Goal: Communication & Community: Answer question/provide support

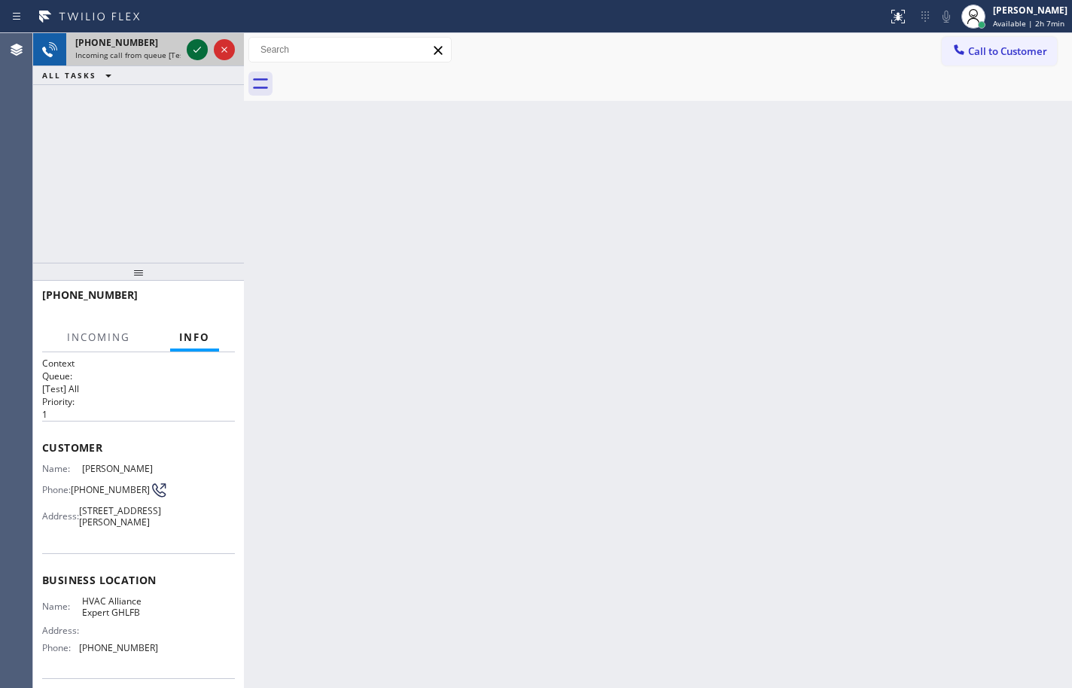
click at [194, 53] on icon at bounding box center [197, 50] width 18 height 18
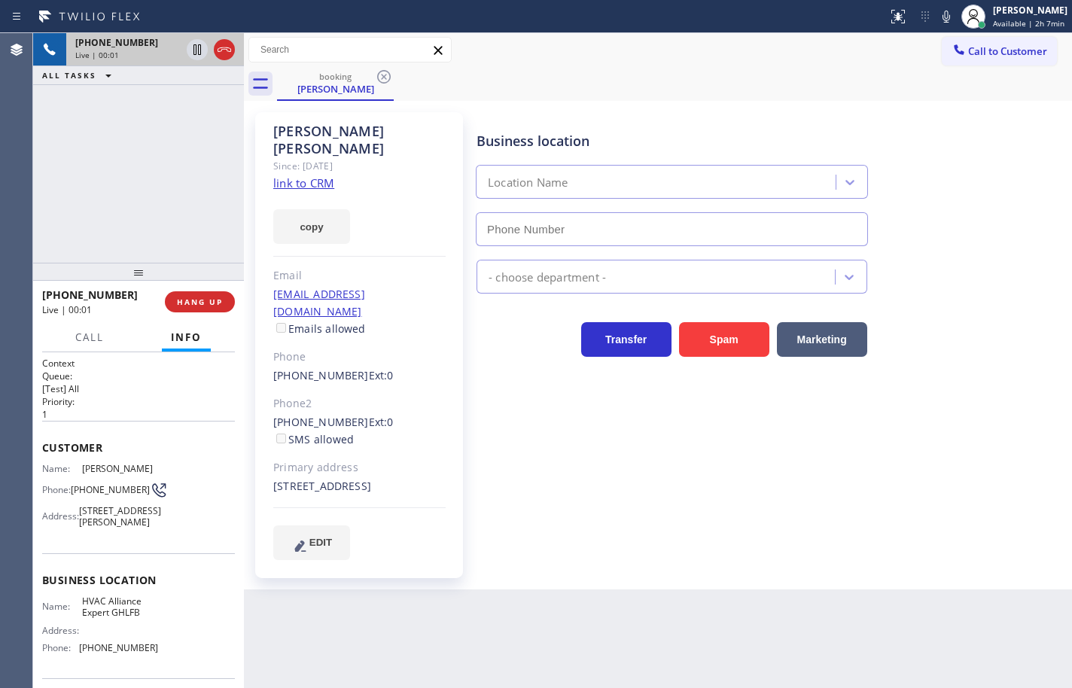
type input "(213) 722-3204"
click at [319, 175] on link "link to CRM" at bounding box center [303, 182] width 61 height 15
click at [333, 214] on button "copy" at bounding box center [311, 226] width 77 height 35
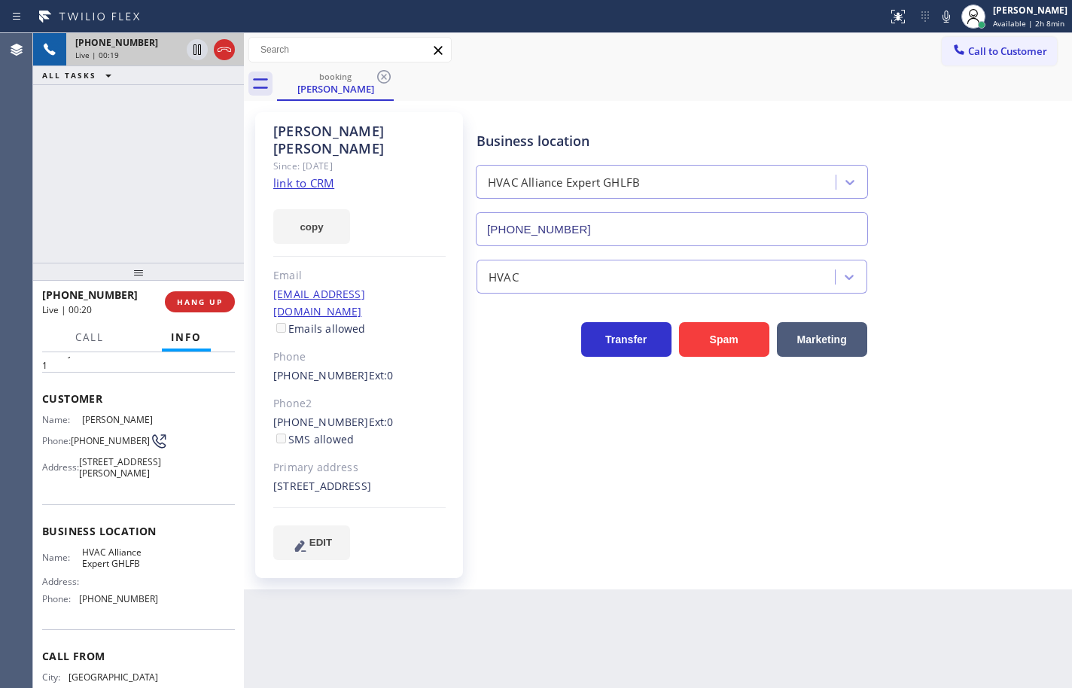
scroll to position [75, 0]
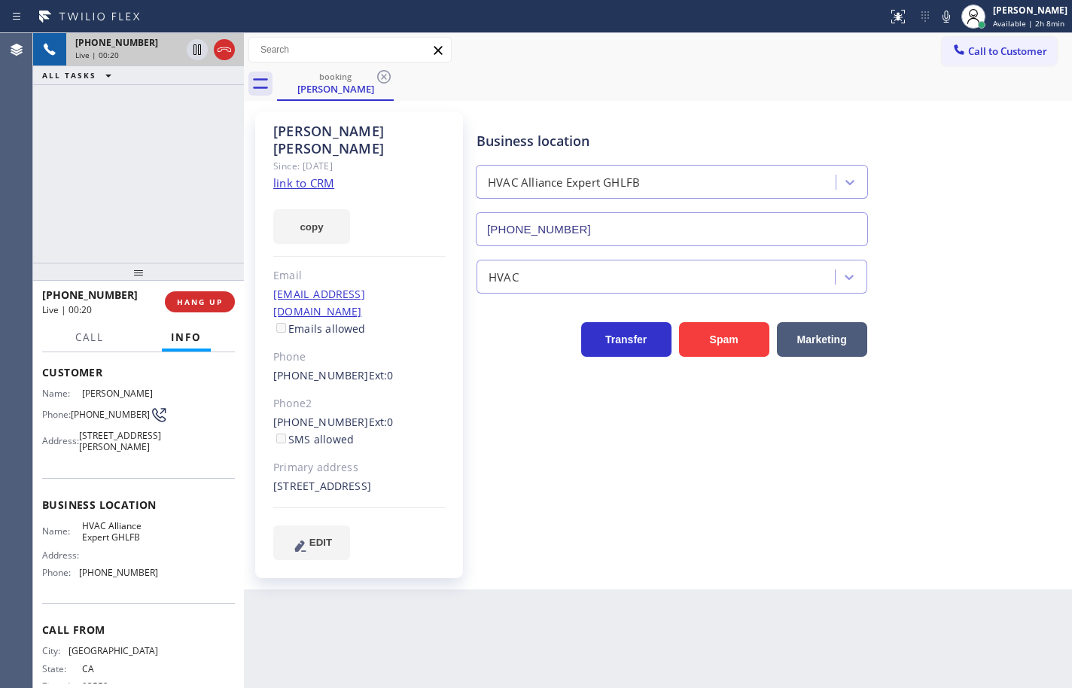
click at [130, 543] on span "HVAC Alliance Expert GHLFB" at bounding box center [119, 531] width 75 height 23
copy span "HVAC Alliance Expert GHLFB"
click at [131, 578] on span "(213) 722-3204" at bounding box center [118, 572] width 79 height 11
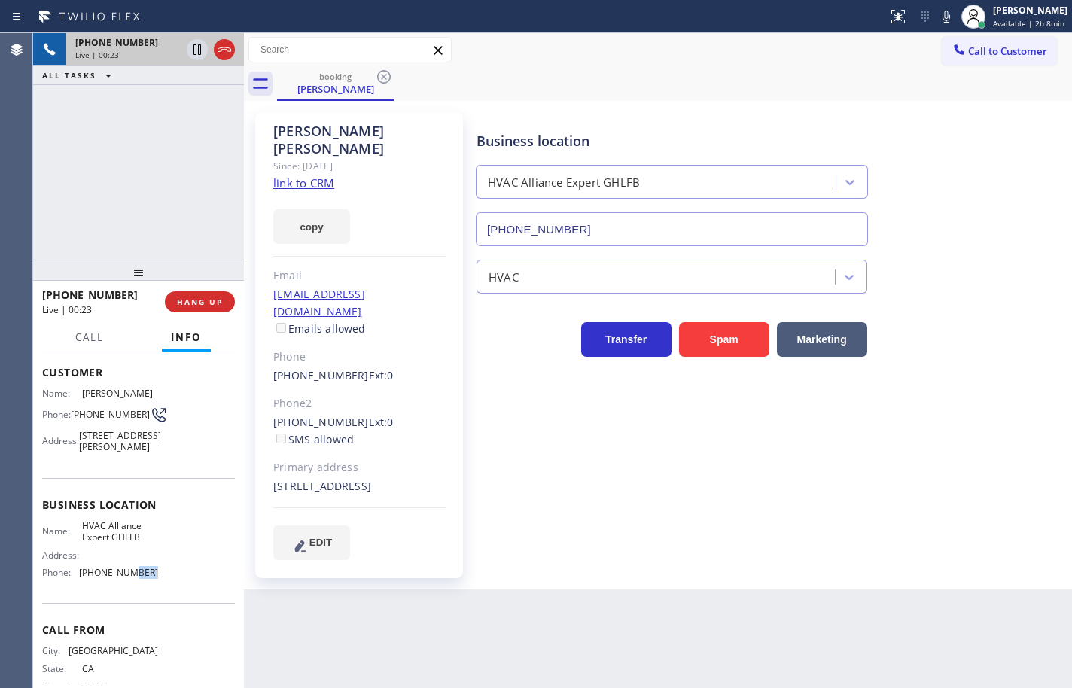
click at [131, 578] on span "(213) 722-3204" at bounding box center [118, 572] width 79 height 11
copy span "(213) 722-3204"
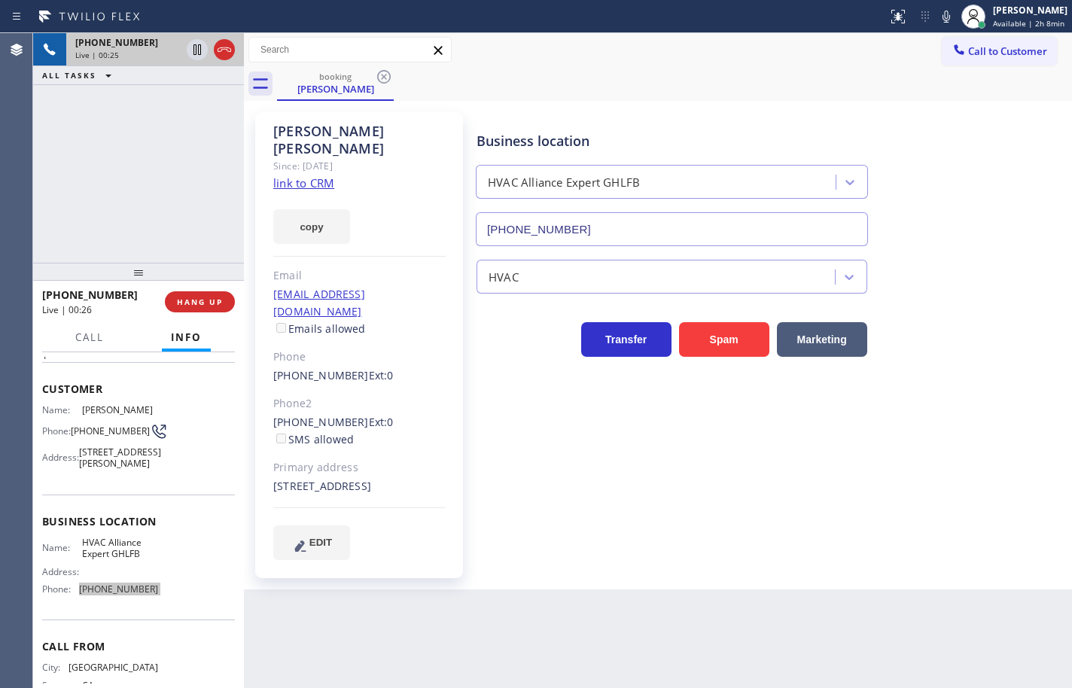
scroll to position [0, 0]
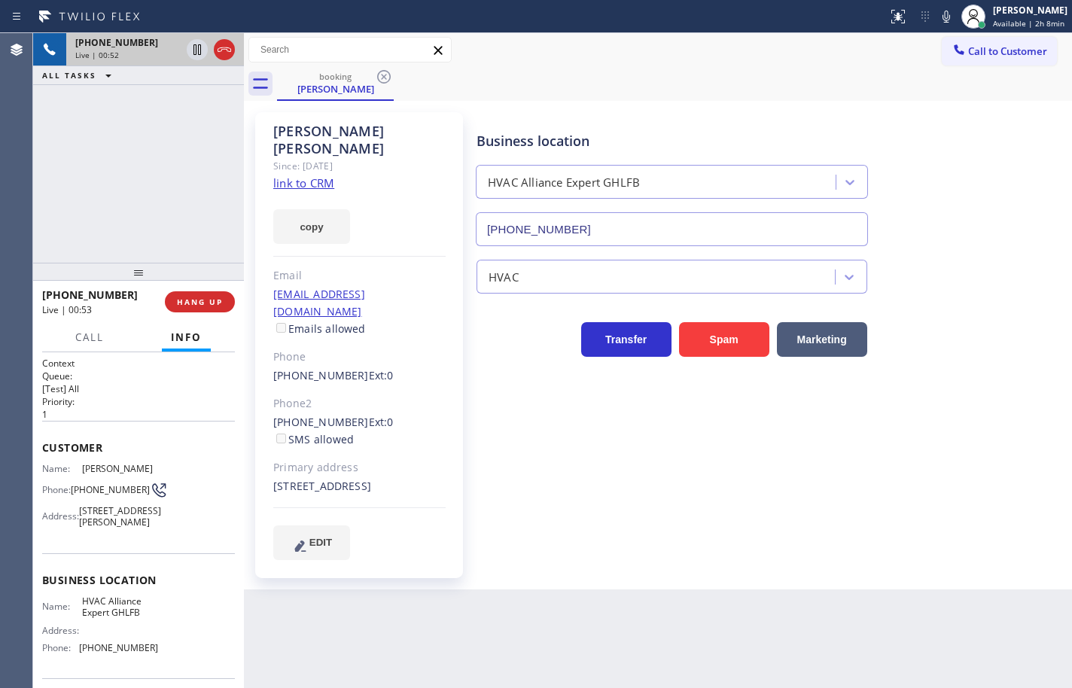
click at [99, 485] on span "(661) 860-6335" at bounding box center [110, 489] width 79 height 11
copy div "(661) 860-6335"
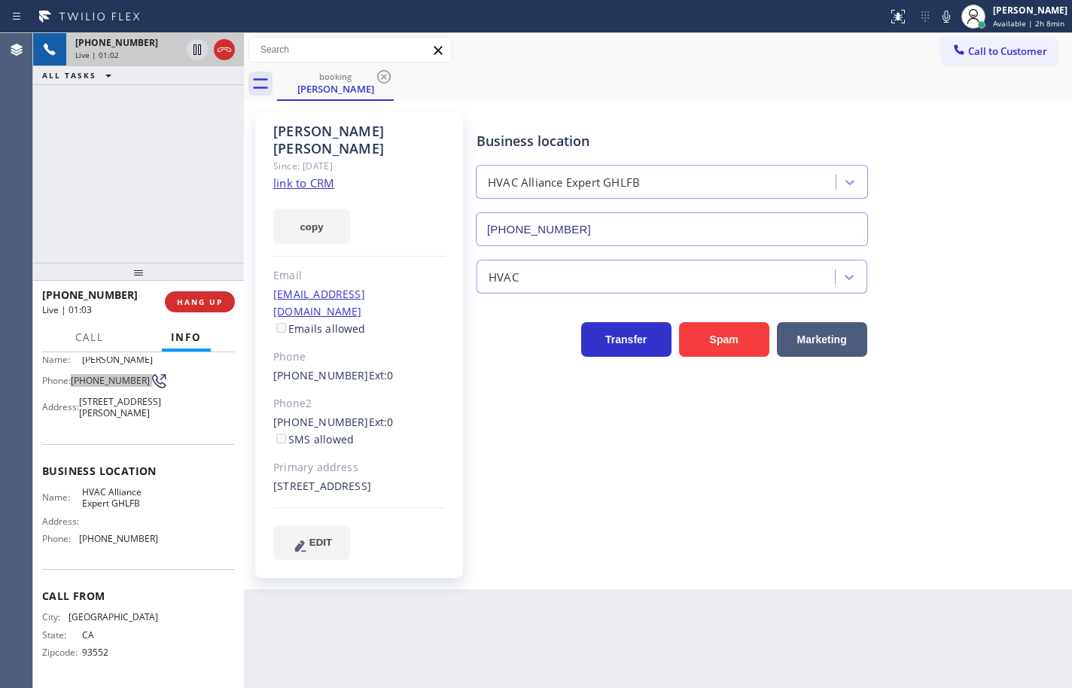
scroll to position [138, 0]
click at [132, 492] on span "HVAC Alliance Expert GHLFB" at bounding box center [119, 497] width 75 height 23
click at [936, 14] on icon at bounding box center [945, 17] width 18 height 18
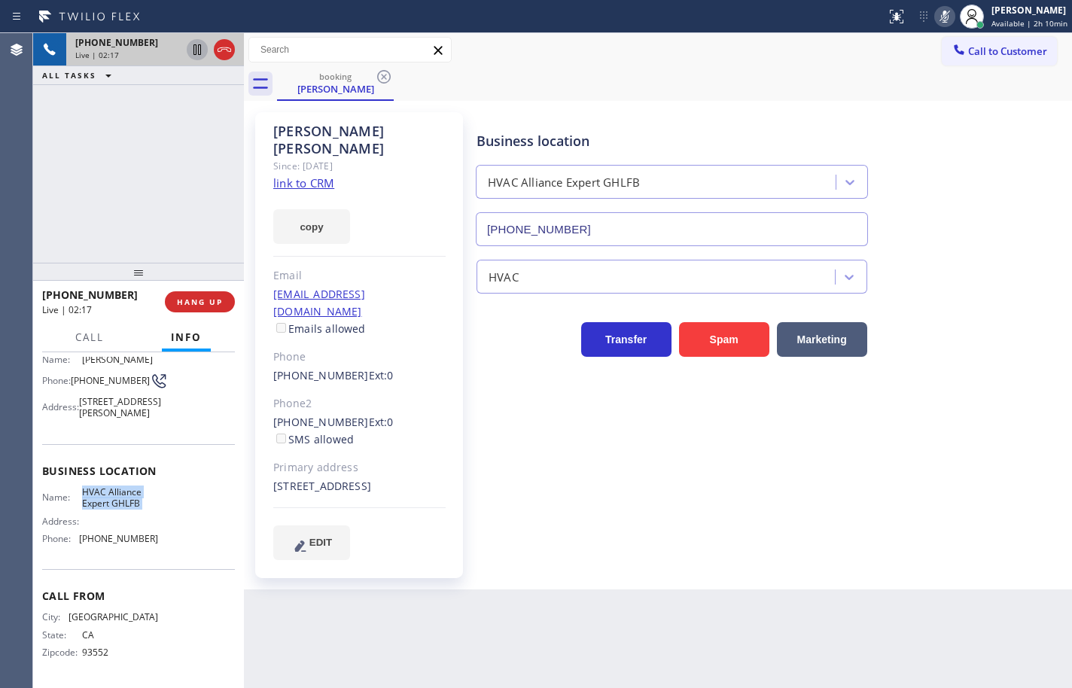
click at [195, 47] on icon at bounding box center [197, 50] width 18 height 18
click at [196, 53] on icon at bounding box center [197, 49] width 11 height 11
click at [936, 21] on icon at bounding box center [945, 17] width 18 height 18
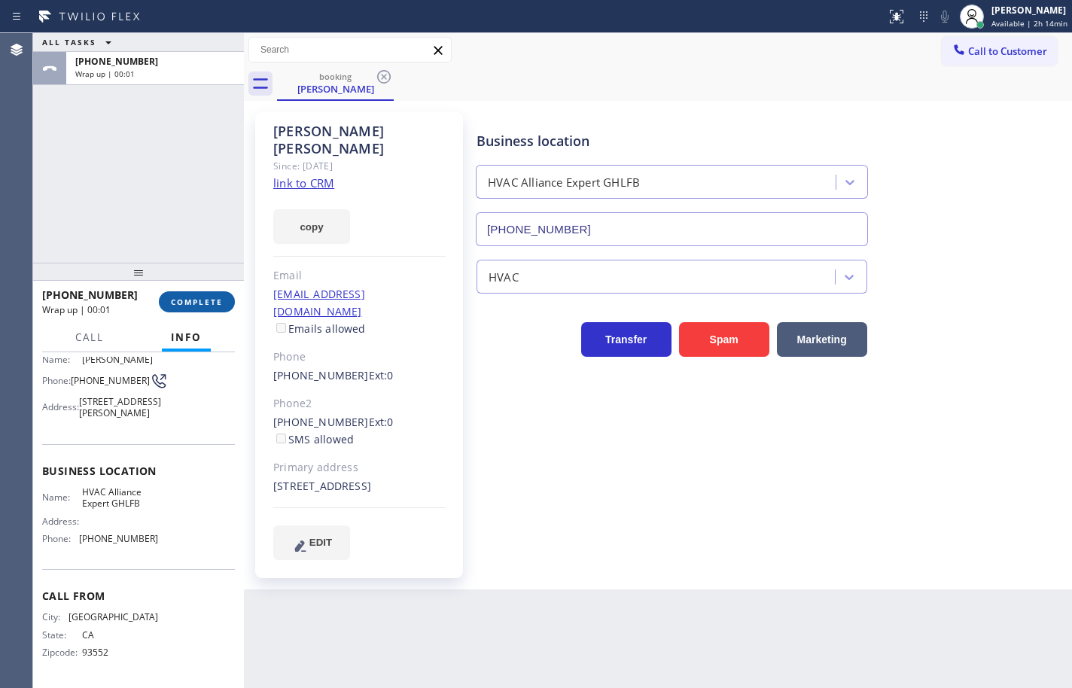
drag, startPoint x: 219, startPoint y: 285, endPoint x: 206, endPoint y: 302, distance: 20.9
click at [219, 287] on div "+16618606335 Wrap up | 00:01 COMPLETE" at bounding box center [138, 301] width 193 height 39
click at [206, 302] on span "COMPLETE" at bounding box center [197, 302] width 52 height 11
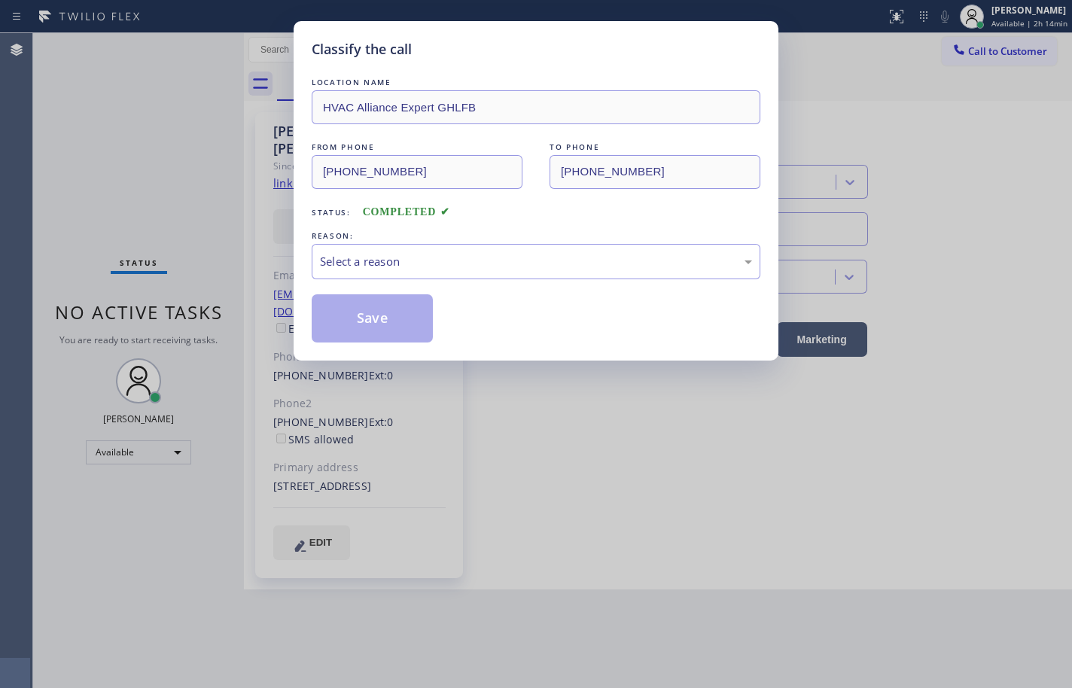
click at [416, 242] on div "REASON:" at bounding box center [536, 236] width 449 height 16
click at [419, 256] on div "Select a reason" at bounding box center [536, 261] width 432 height 17
click at [407, 317] on button "Save" at bounding box center [372, 318] width 121 height 48
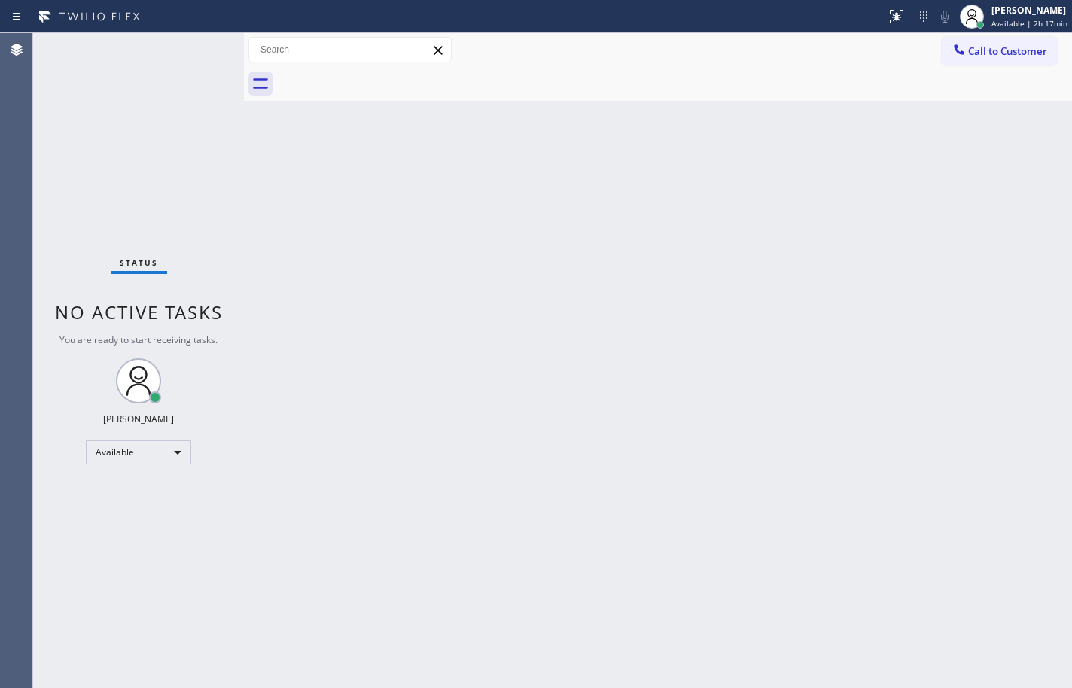
click at [696, 230] on div "Back to Dashboard Change Sender ID Customers Technicians Select a contact Outbo…" at bounding box center [658, 360] width 828 height 655
click at [795, 414] on div "Back to Dashboard Change Sender ID Customers Technicians Select a contact Outbo…" at bounding box center [658, 360] width 828 height 655
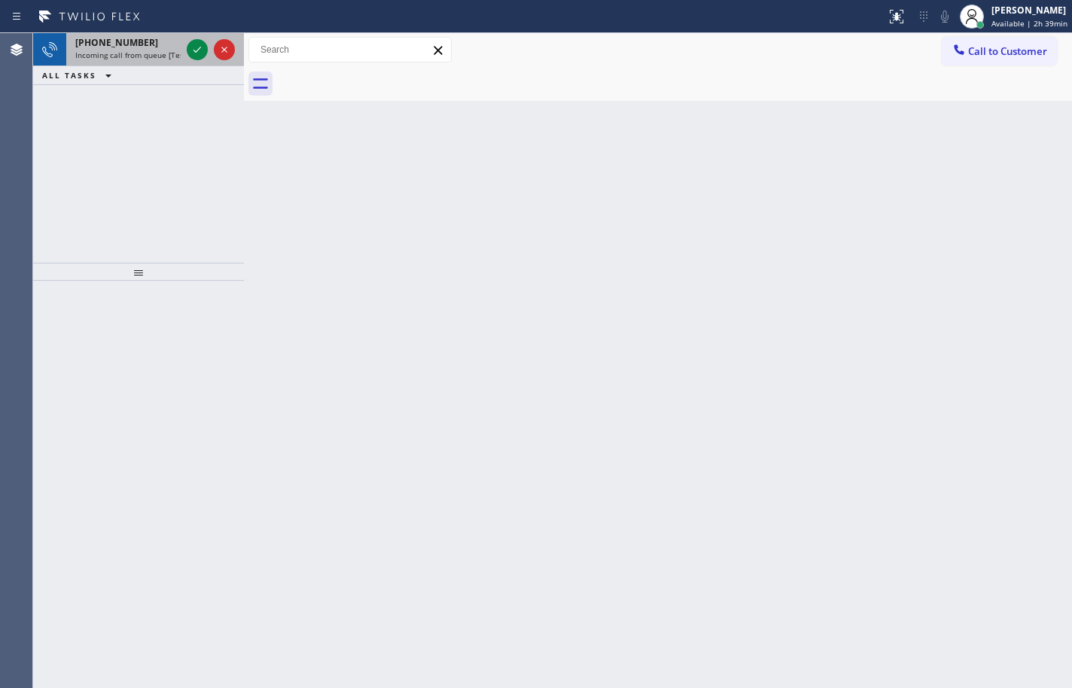
click at [110, 50] on span "Incoming call from queue [Test] All" at bounding box center [137, 55] width 125 height 11
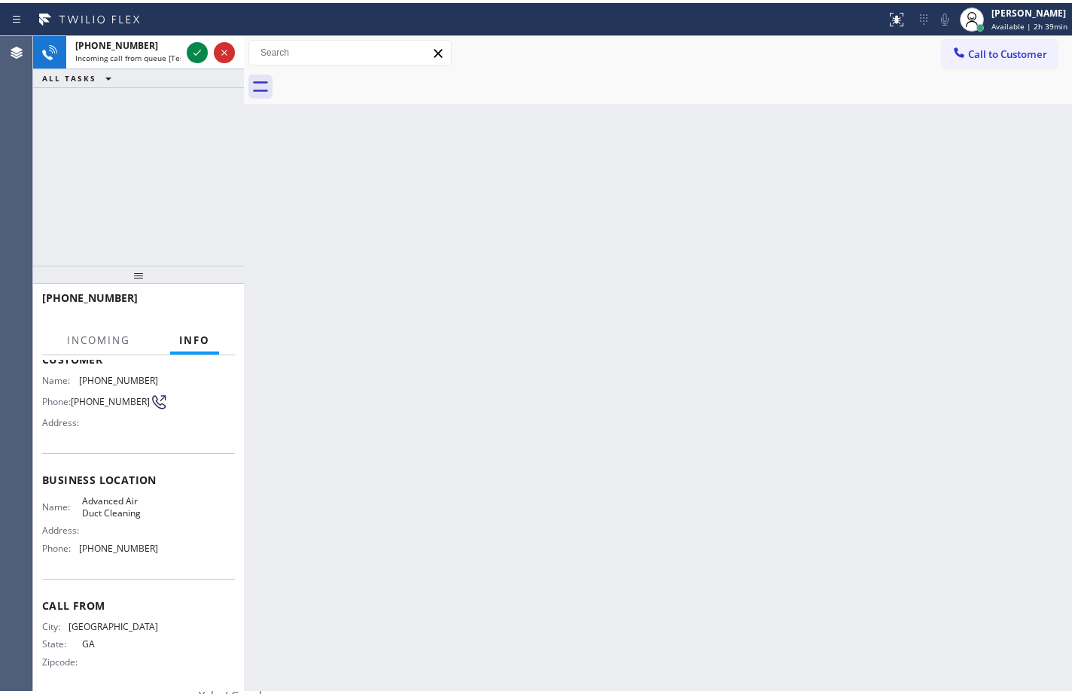
scroll to position [102, 0]
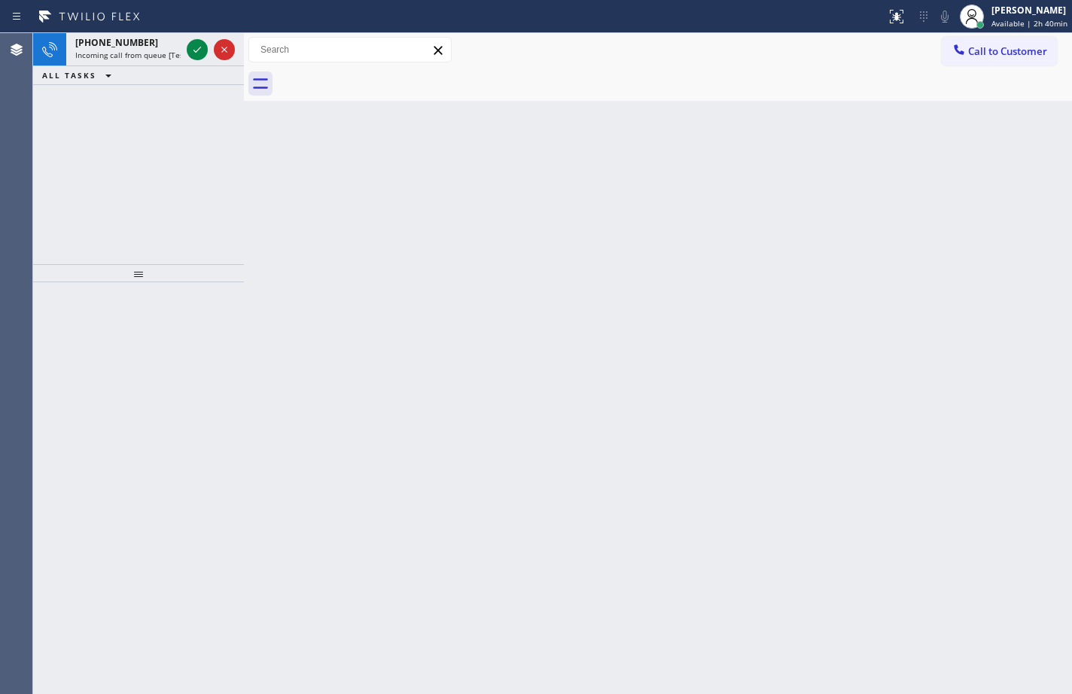
click at [828, 70] on div at bounding box center [674, 84] width 795 height 34
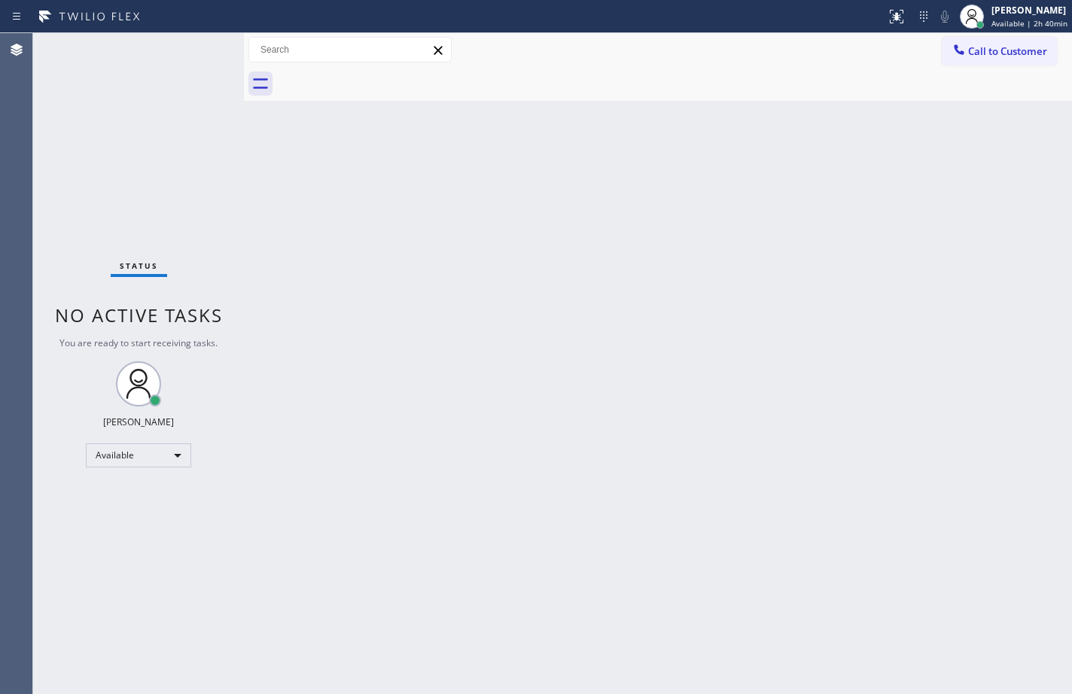
click at [705, 179] on div "Back to Dashboard Change Sender ID Customers Technicians Select a contact Outbo…" at bounding box center [658, 363] width 828 height 661
click at [693, 181] on div "Back to Dashboard Change Sender ID Customers Technicians Select a contact Outbo…" at bounding box center [658, 363] width 828 height 661
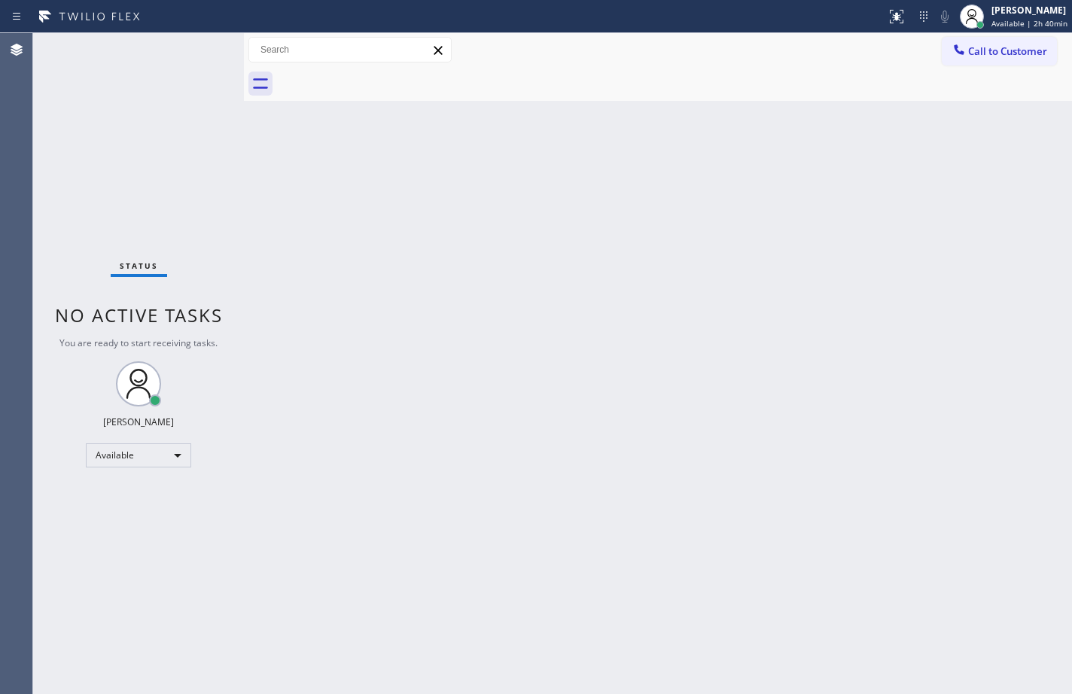
click at [693, 181] on div "Back to Dashboard Change Sender ID Customers Technicians Select a contact Outbo…" at bounding box center [658, 363] width 828 height 661
click at [528, 266] on div "Back to Dashboard Change Sender ID Customers Technicians Select a contact Outbo…" at bounding box center [658, 363] width 828 height 661
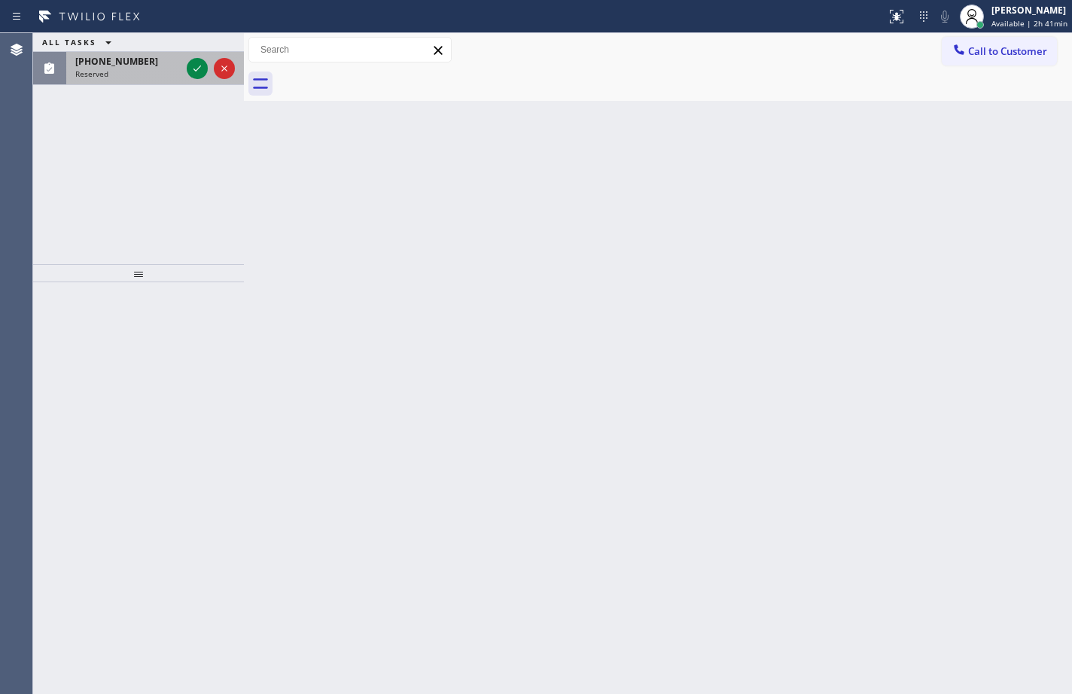
click at [130, 78] on div "Reserved" at bounding box center [127, 73] width 105 height 11
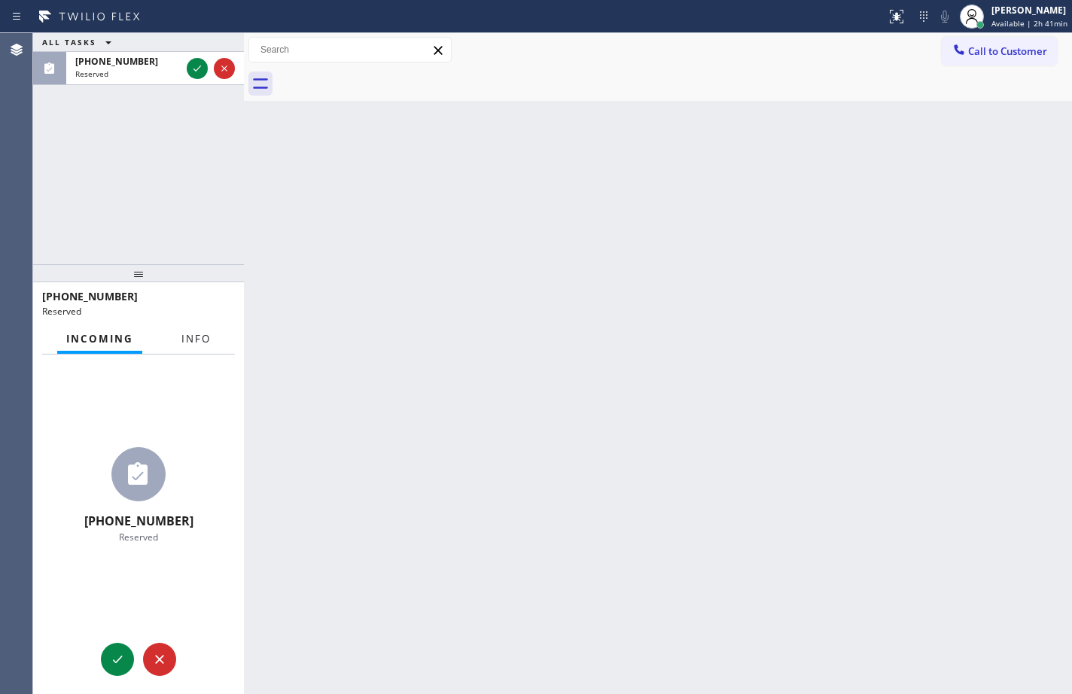
click at [190, 339] on span "Info" at bounding box center [195, 339] width 29 height 14
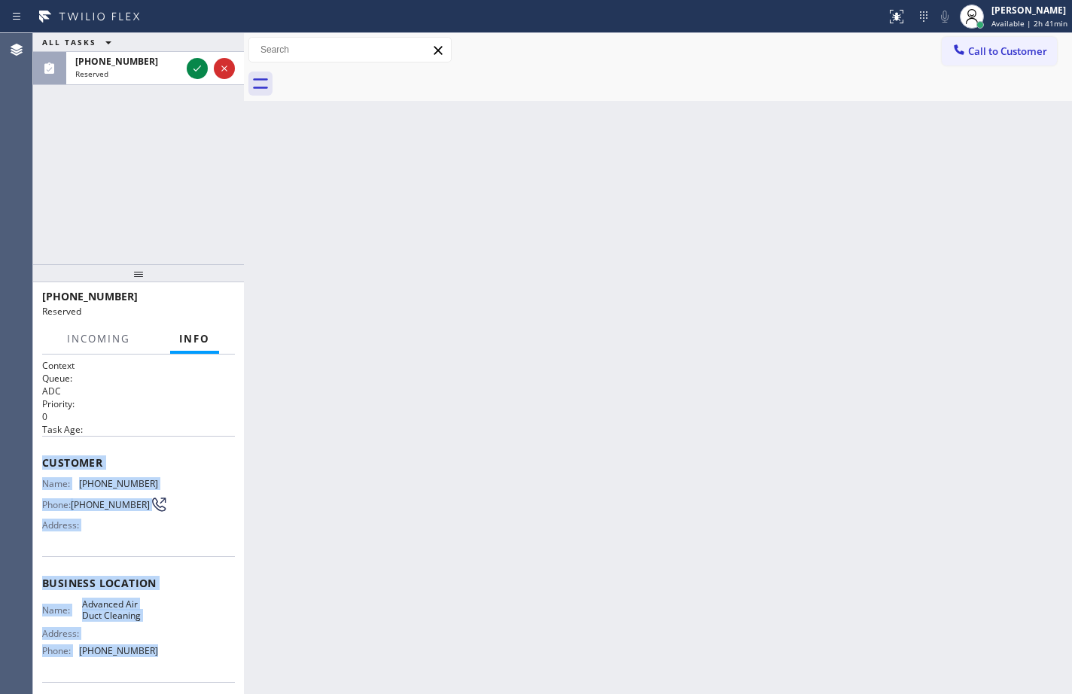
drag, startPoint x: 163, startPoint y: 662, endPoint x: 45, endPoint y: 464, distance: 230.2
click at [45, 464] on div "Context Queue: ADC Priority: 0 Task Age: Customer Name: [PHONE_NUMBER] Phone: […" at bounding box center [138, 577] width 193 height 437
copy div "Customer Name: [PHONE_NUMBER] Phone: [PHONE_NUMBER] Address: Business location …"
click at [191, 73] on icon at bounding box center [197, 68] width 18 height 18
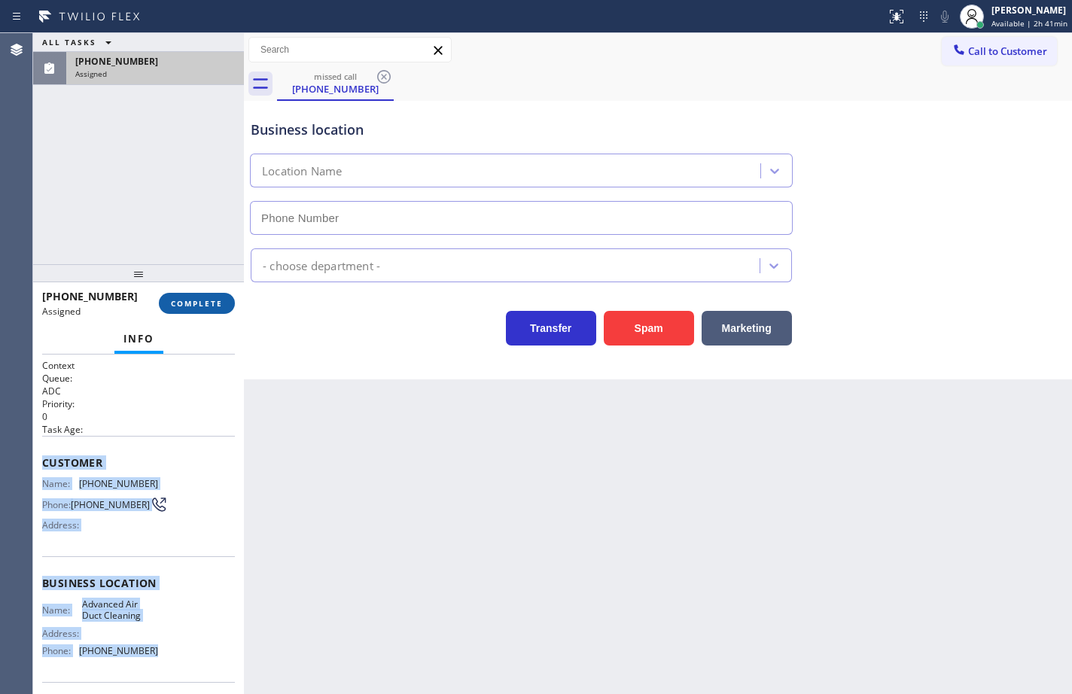
type input "[PHONE_NUMBER]"
click at [193, 297] on button "COMPLETE" at bounding box center [197, 303] width 76 height 21
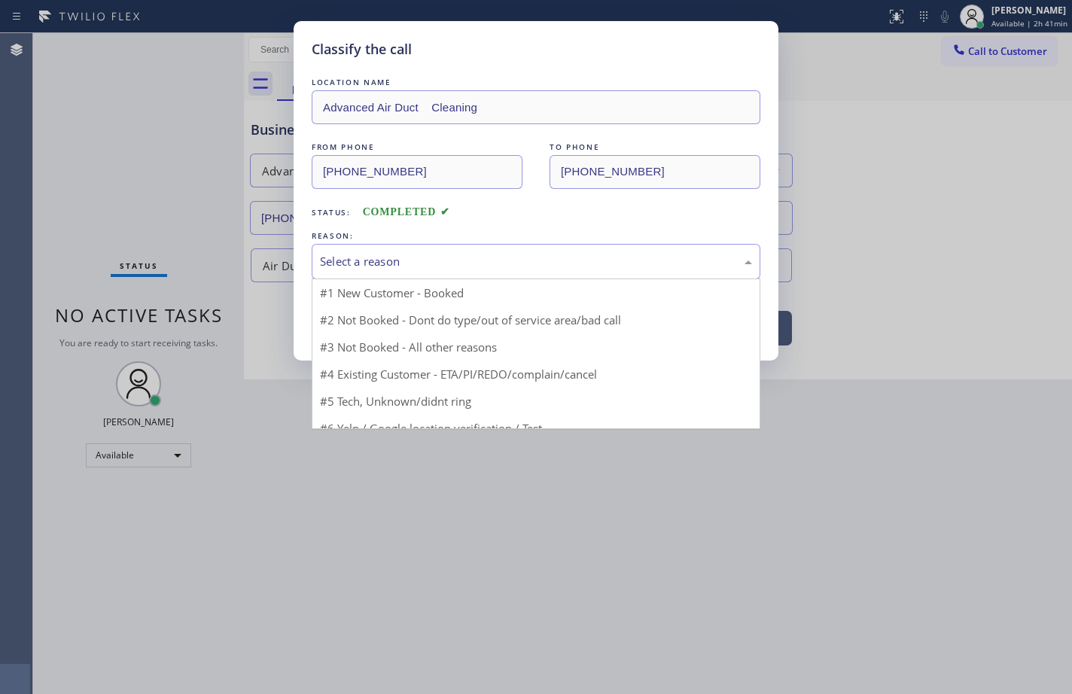
click at [378, 268] on div "Select a reason" at bounding box center [536, 261] width 432 height 17
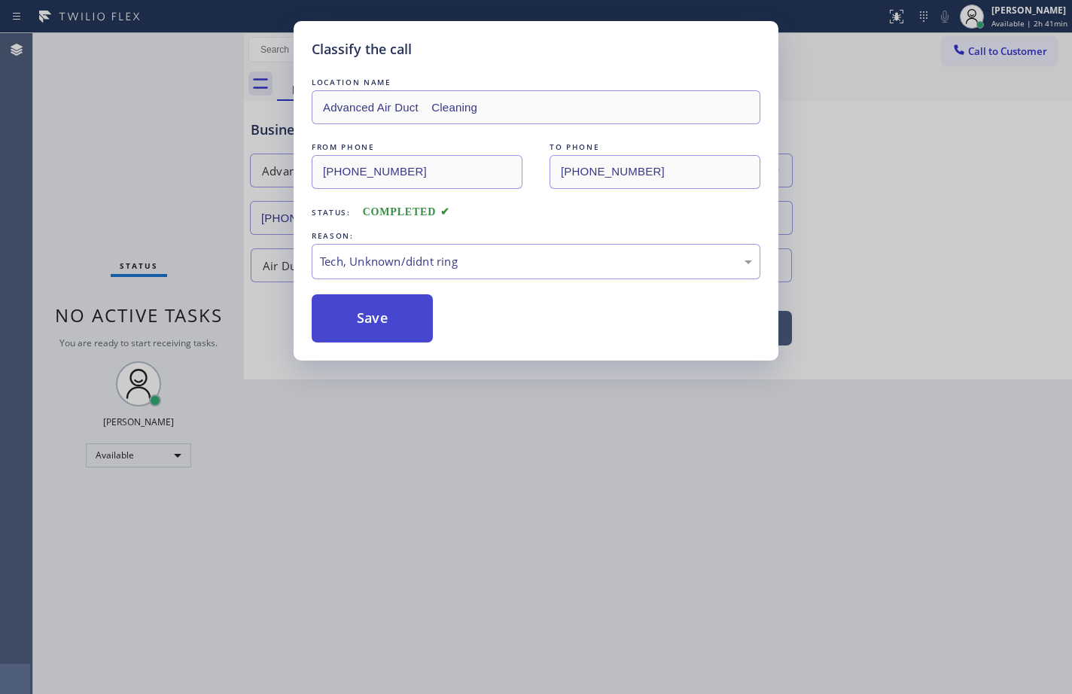
click at [402, 321] on button "Save" at bounding box center [372, 318] width 121 height 48
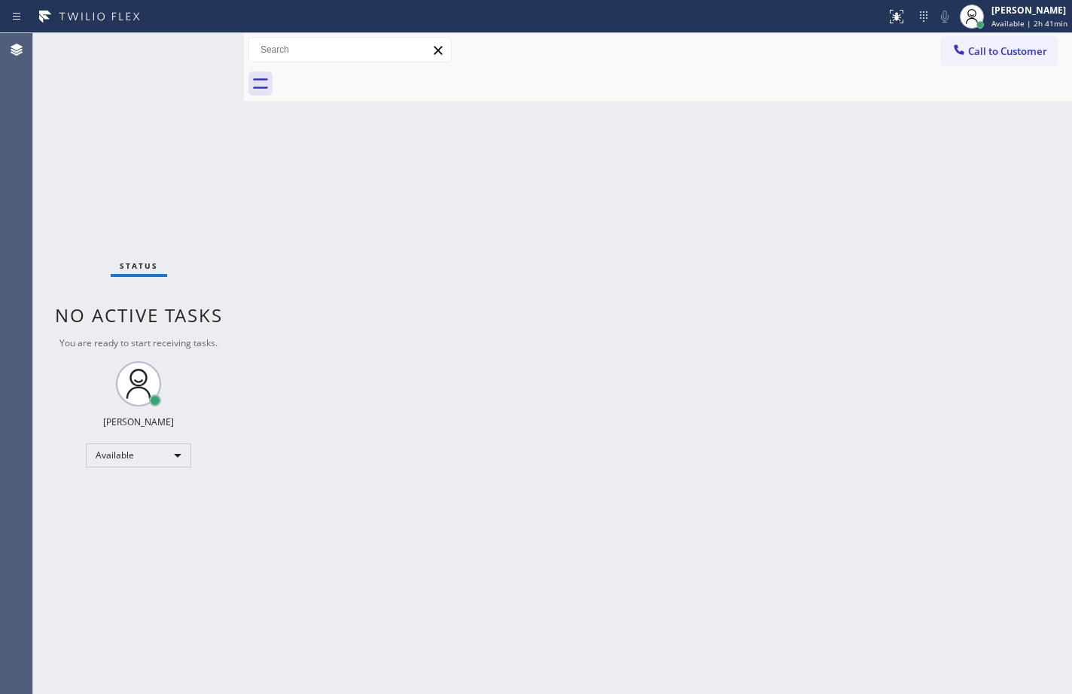
click at [763, 259] on div "Back to Dashboard Change Sender ID Customers Technicians Select a contact Outbo…" at bounding box center [658, 363] width 828 height 661
click at [776, 209] on div "Back to Dashboard Change Sender ID Customers Technicians Select a contact Outbo…" at bounding box center [658, 363] width 828 height 661
click at [827, 372] on div "Back to Dashboard Change Sender ID Customers Technicians Select a contact Outbo…" at bounding box center [658, 363] width 828 height 661
click at [1019, 275] on div "Back to Dashboard Change Sender ID Customers Technicians Select a contact Outbo…" at bounding box center [658, 363] width 828 height 661
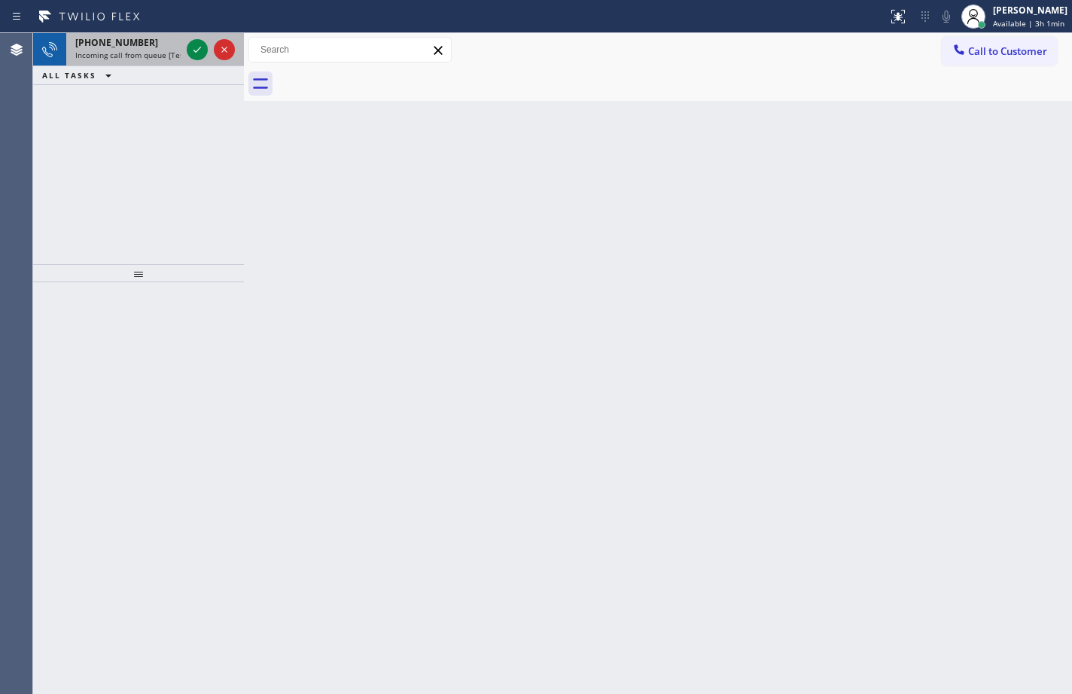
click at [102, 50] on span "Incoming call from queue [Test] All" at bounding box center [137, 55] width 125 height 11
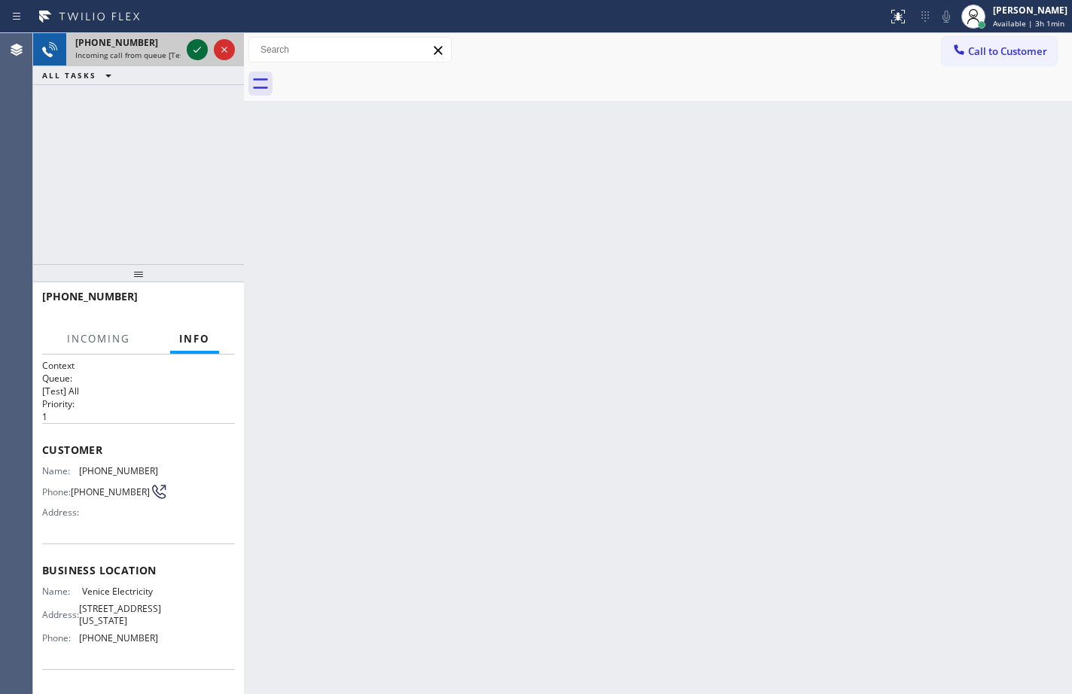
click at [196, 54] on icon at bounding box center [197, 50] width 18 height 18
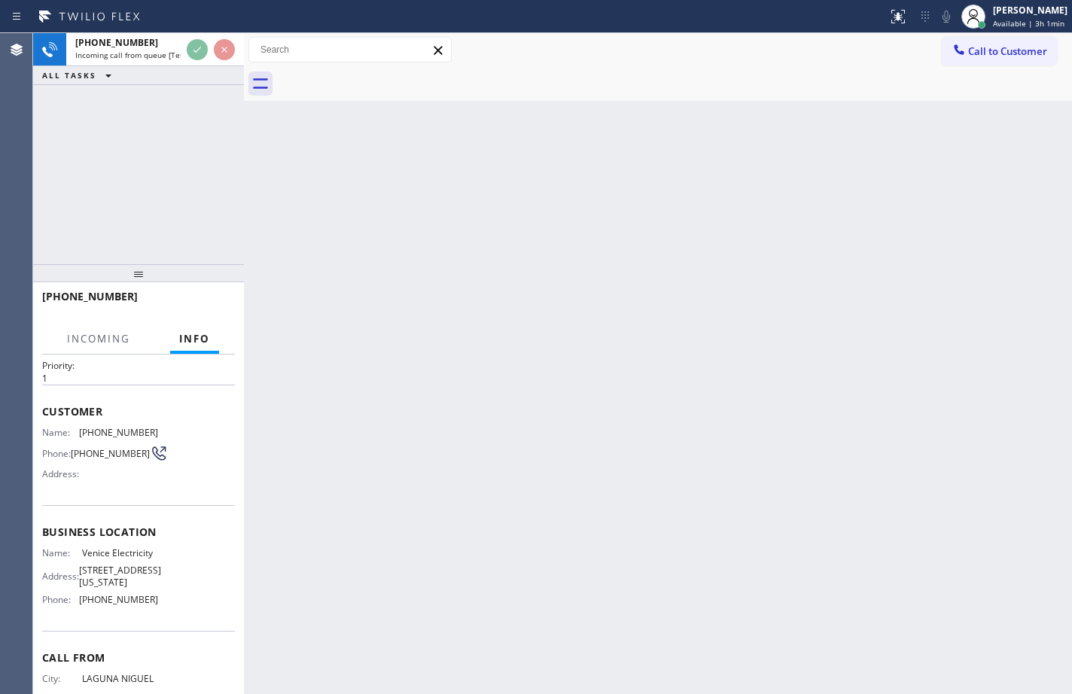
scroll to position [35, 0]
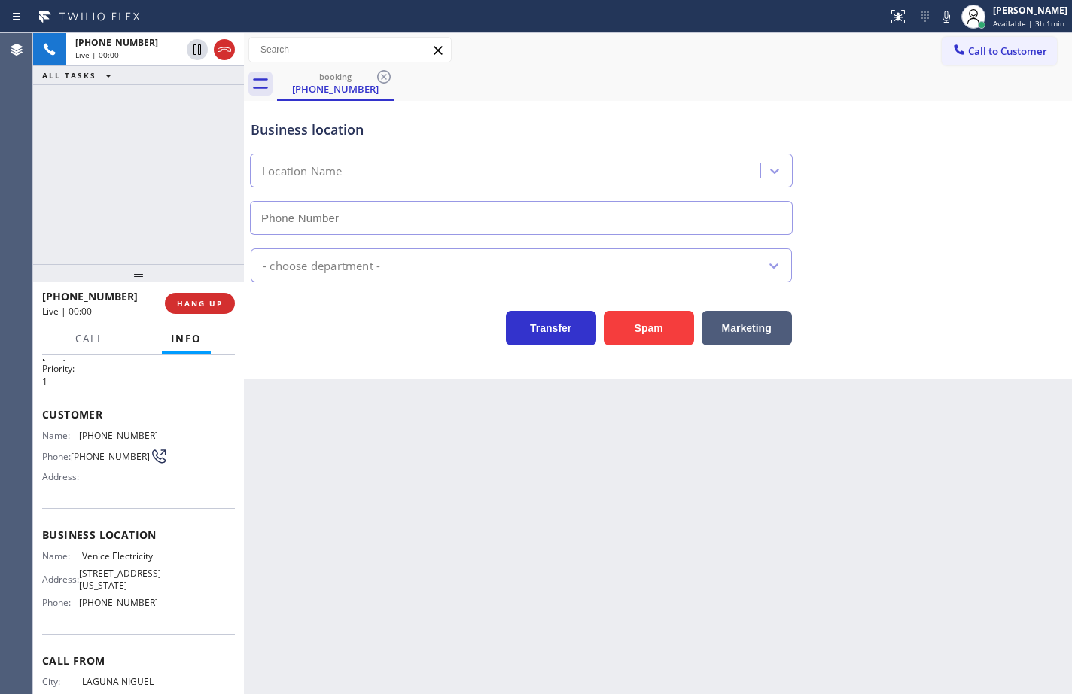
type input "(310) 870-3041"
click at [160, 615] on div "Name: Venice Electricity Address: 330 W Washington Blvd # 312 Phone: (310) 870-…" at bounding box center [138, 582] width 193 height 65
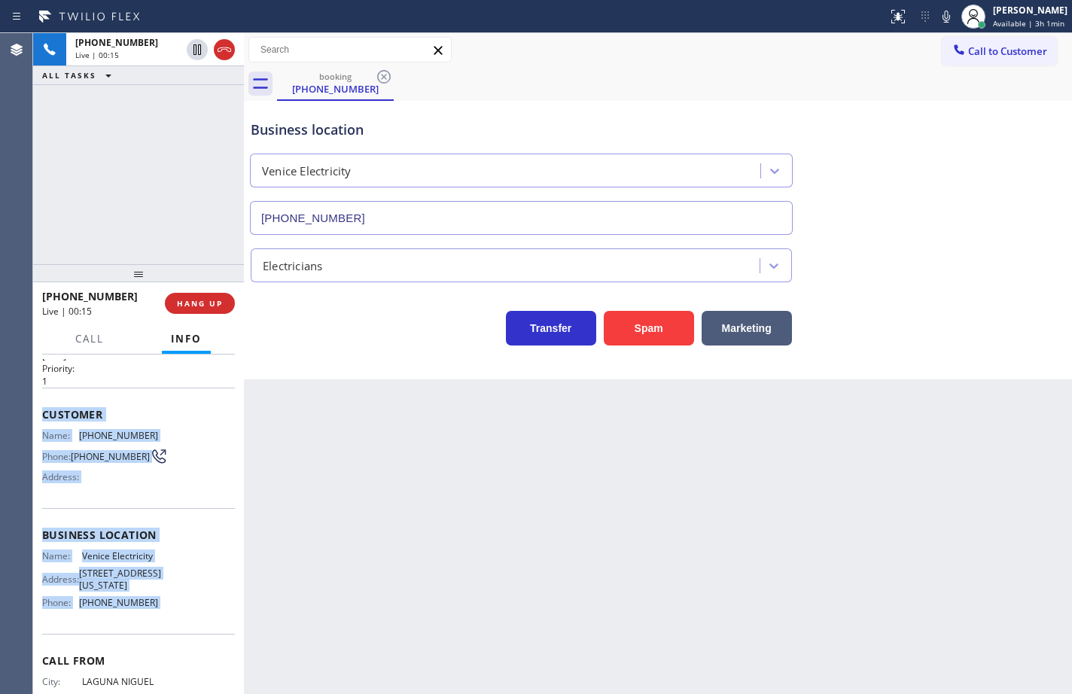
drag, startPoint x: 160, startPoint y: 629, endPoint x: 800, endPoint y: 367, distance: 691.8
click at [44, 409] on div "Context Queue: [Test] All Priority: 1 Customer Name: (949) 362-0007 Phone: (949…" at bounding box center [138, 536] width 193 height 424
copy div "Customer Name: (949) 362-0007 Phone: (949) 362-0007 Address: Business location …"
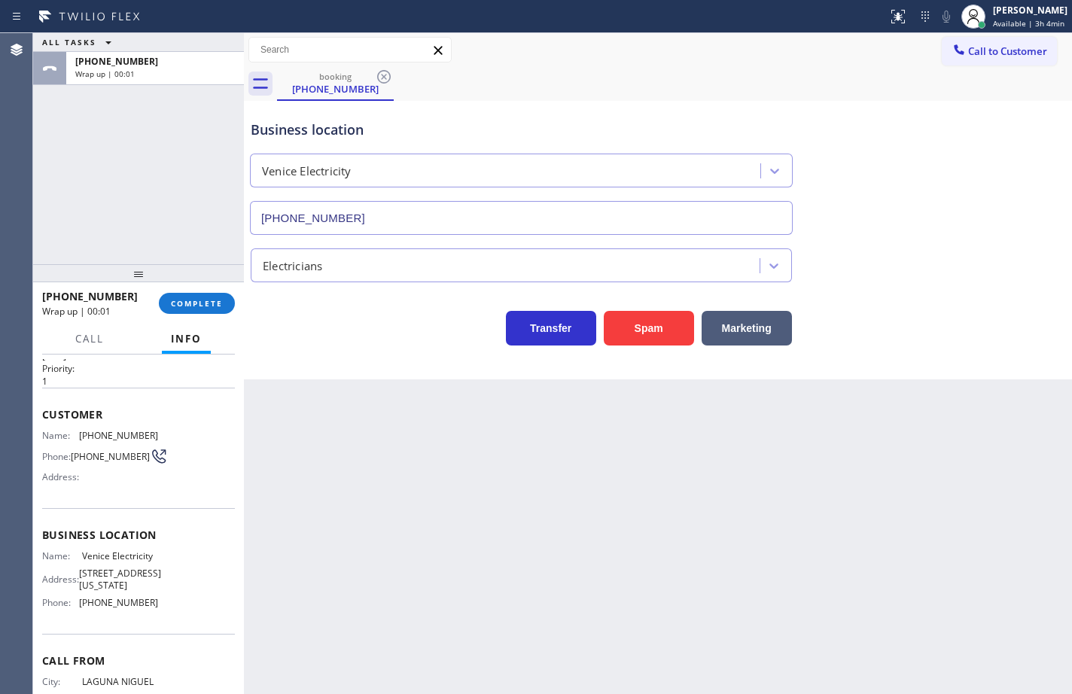
click at [193, 315] on div "+19493620007 Wrap up | 00:01 COMPLETE" at bounding box center [138, 303] width 193 height 39
click at [197, 307] on span "COMPLETE" at bounding box center [197, 303] width 52 height 11
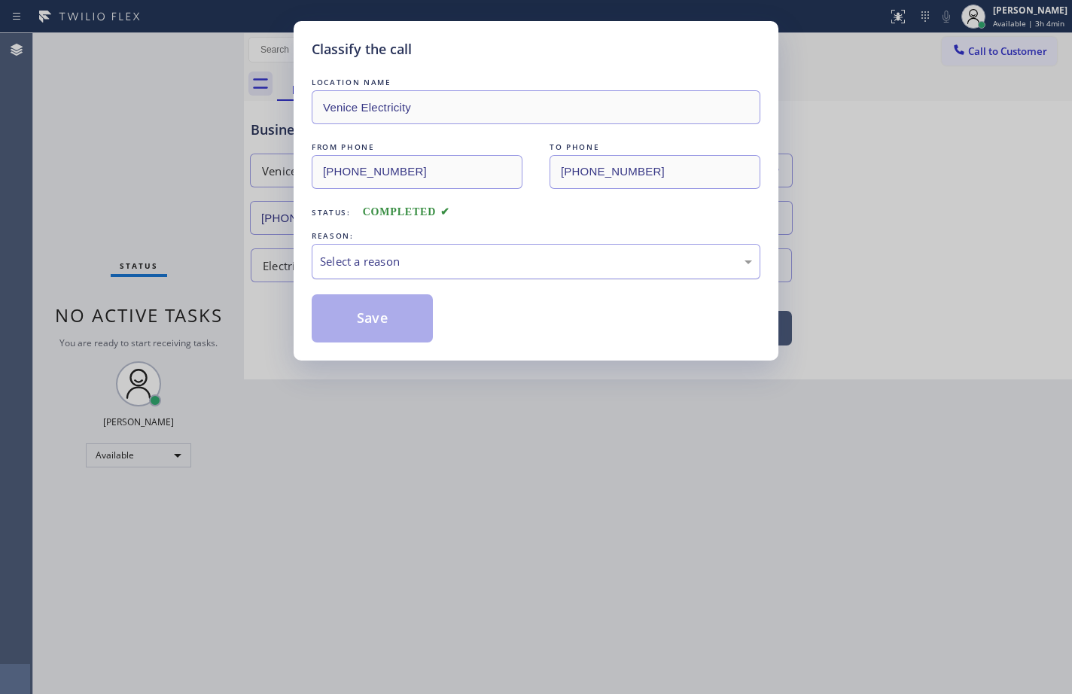
click at [382, 261] on div "Select a reason" at bounding box center [536, 261] width 432 height 17
click at [397, 321] on button "Save" at bounding box center [372, 318] width 121 height 48
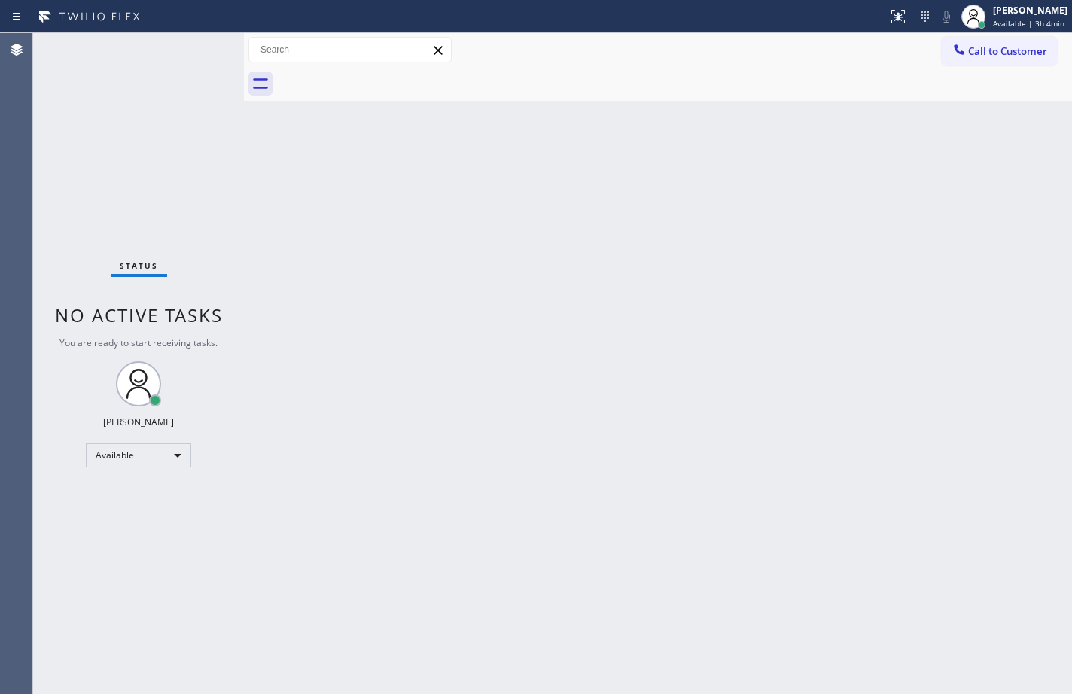
drag, startPoint x: 1069, startPoint y: 23, endPoint x: 1028, endPoint y: 81, distance: 71.4
click at [1068, 23] on div "Sean Louis Atanoza Available | 3h 4min" at bounding box center [1031, 16] width 82 height 26
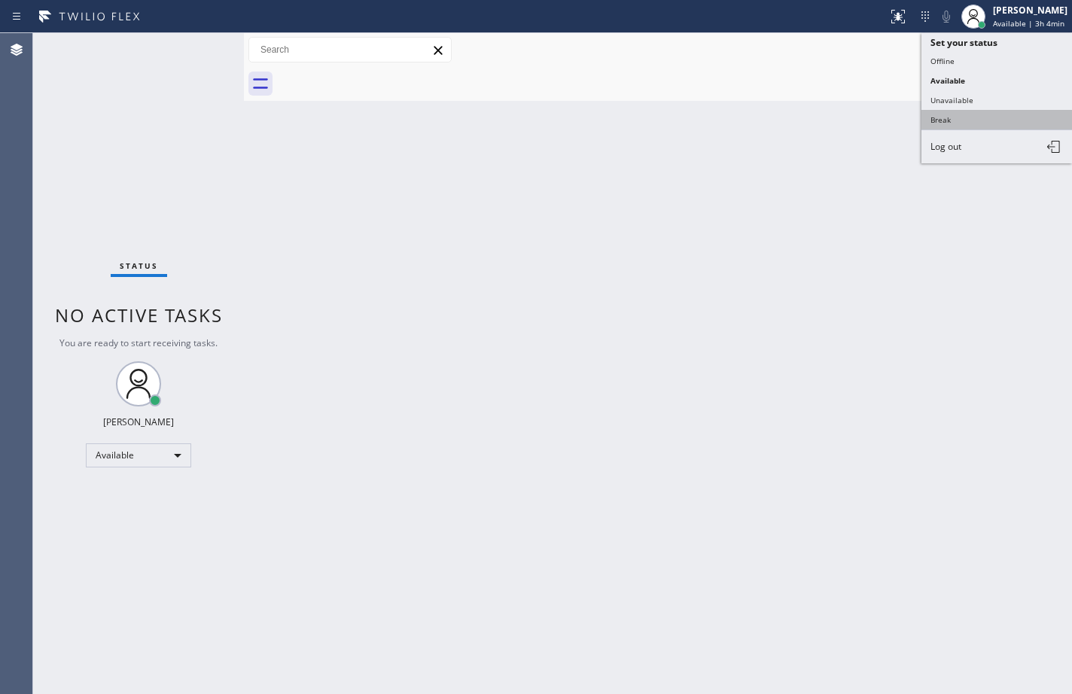
click at [1009, 125] on button "Break" at bounding box center [996, 120] width 151 height 20
